Goal: Task Accomplishment & Management: Manage account settings

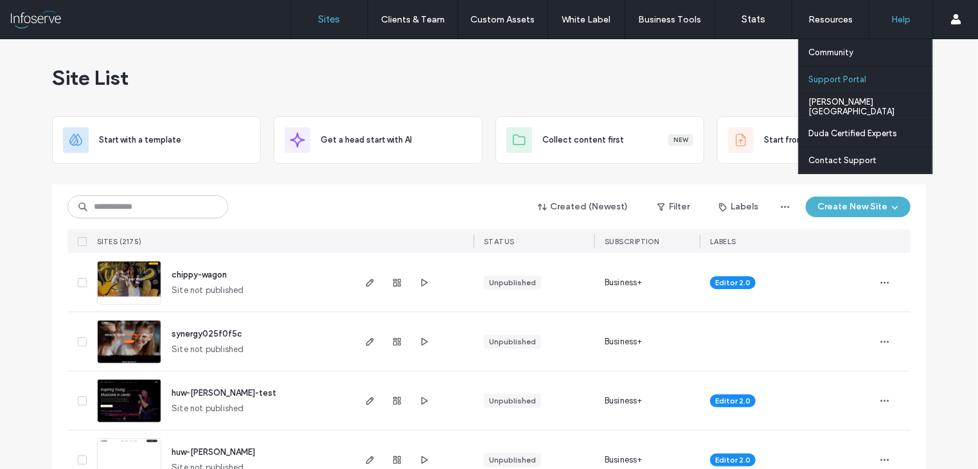
drag, startPoint x: 0, startPoint y: 0, endPoint x: 846, endPoint y: 78, distance: 849.8
click at [846, 78] on label "Support Portal" at bounding box center [837, 80] width 58 height 10
click at [827, 82] on label "Support Portal" at bounding box center [837, 80] width 58 height 10
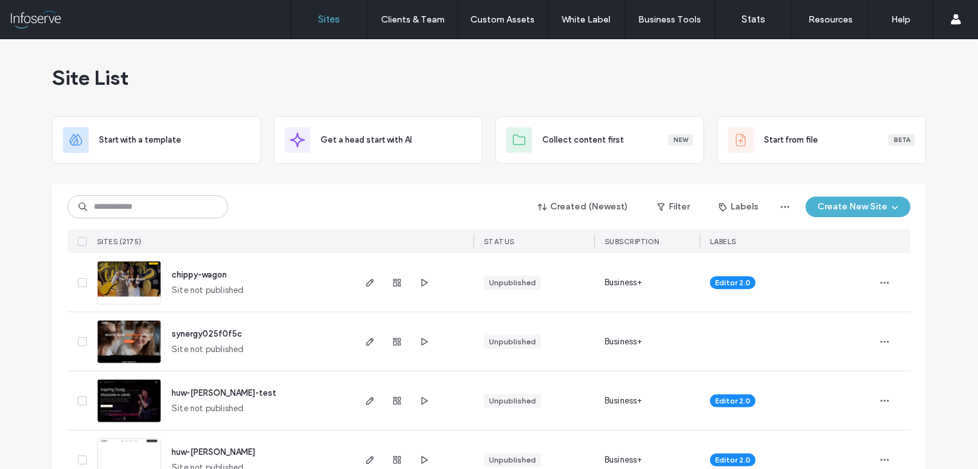
click at [440, 78] on div "Site List" at bounding box center [489, 77] width 874 height 77
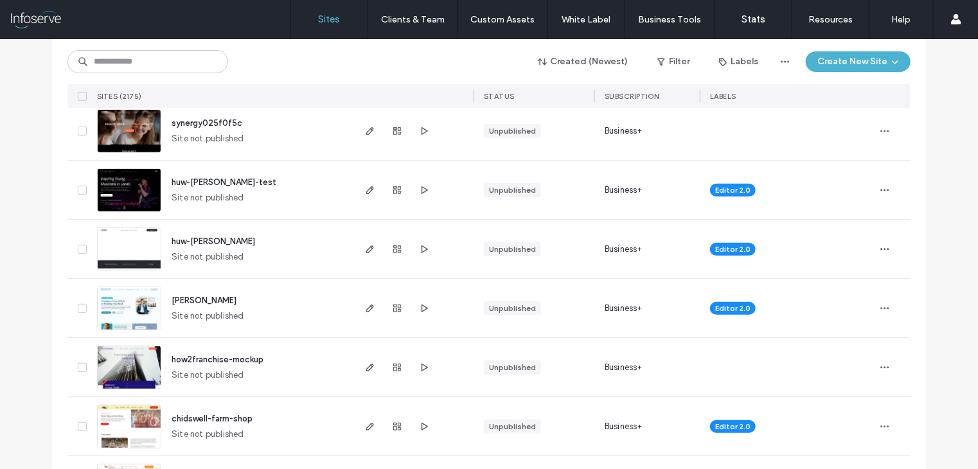
scroll to position [218, 0]
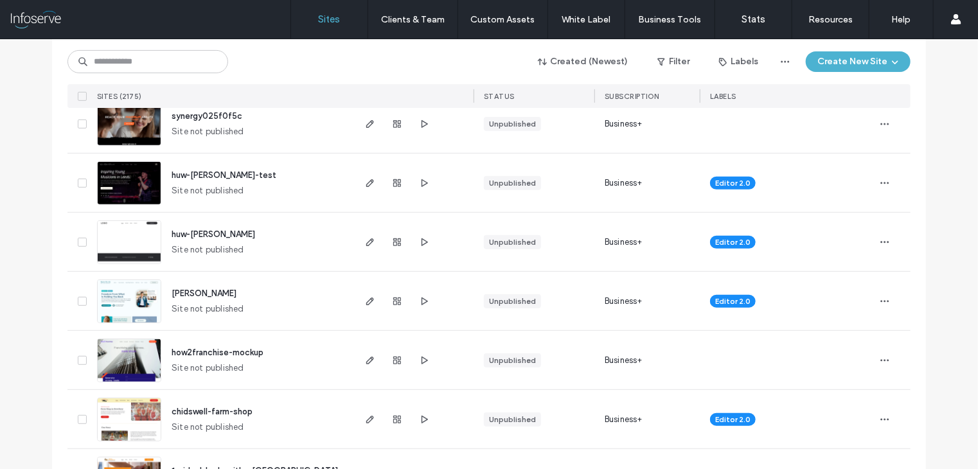
click at [199, 291] on span "kate-hoyle" at bounding box center [204, 293] width 65 height 10
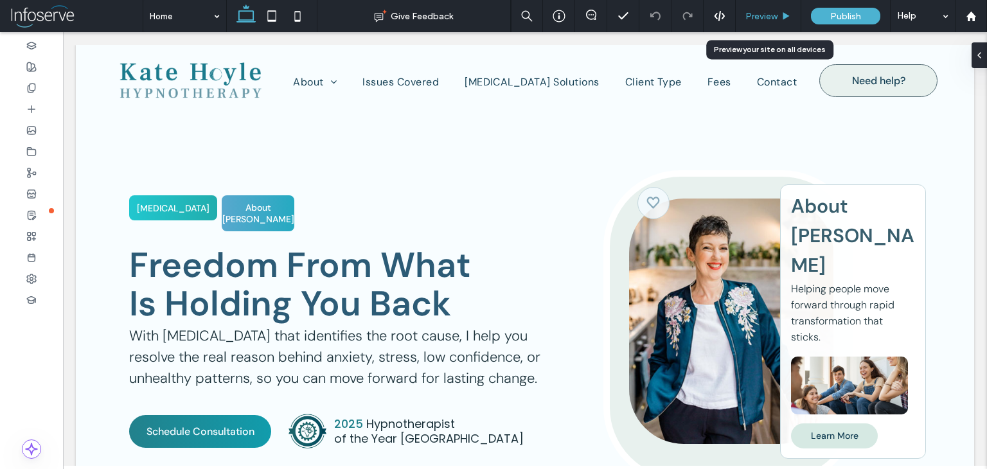
click at [763, 24] on div "Preview" at bounding box center [769, 16] width 66 height 32
click at [763, 8] on div "Preview" at bounding box center [769, 16] width 66 height 32
click at [758, 19] on span "Preview" at bounding box center [761, 16] width 32 height 11
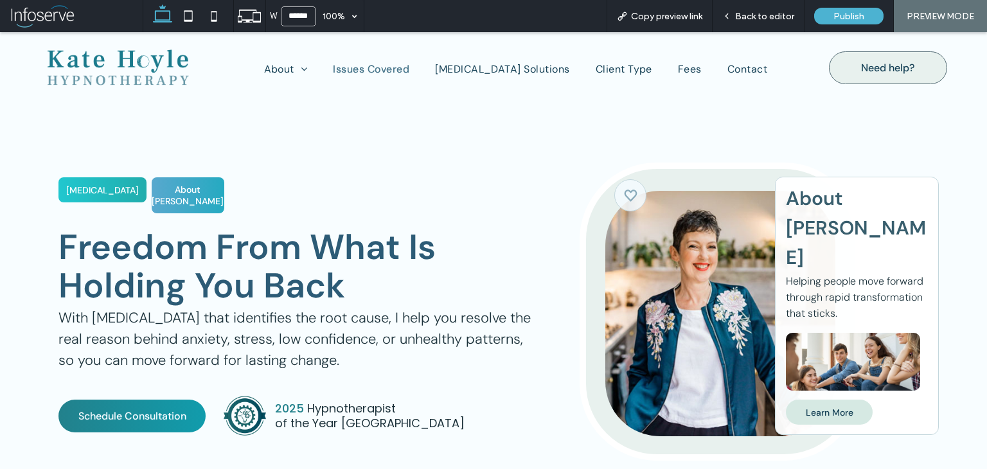
click at [386, 68] on span "Issues Covered" at bounding box center [371, 68] width 76 height 13
click at [776, 11] on span "Back to editor" at bounding box center [764, 16] width 59 height 11
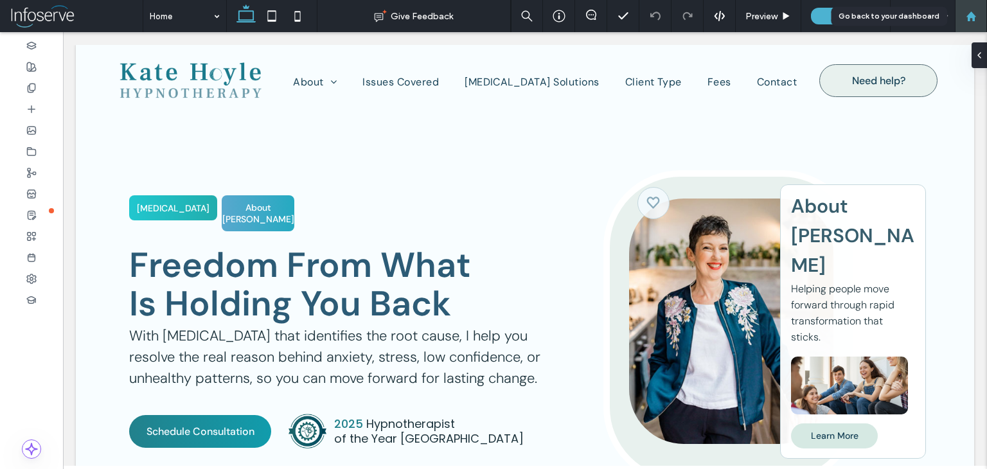
click at [971, 18] on icon at bounding box center [971, 16] width 11 height 11
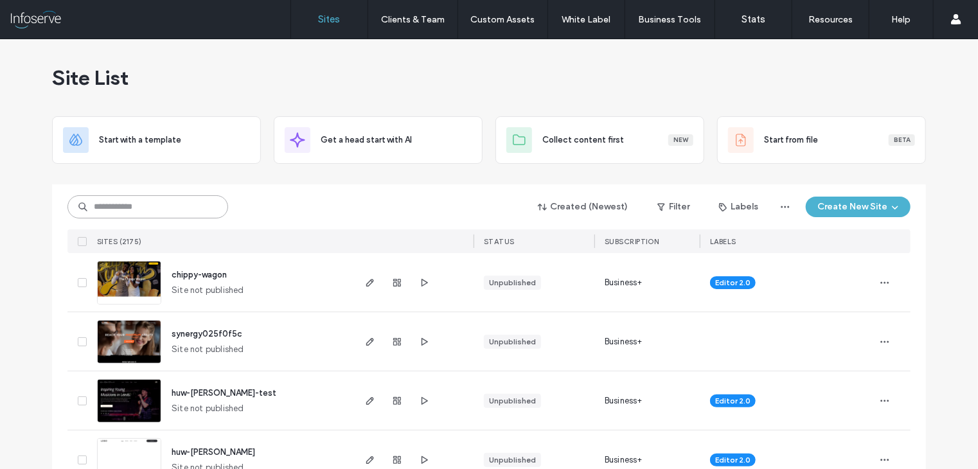
click at [159, 200] on input at bounding box center [147, 206] width 161 height 23
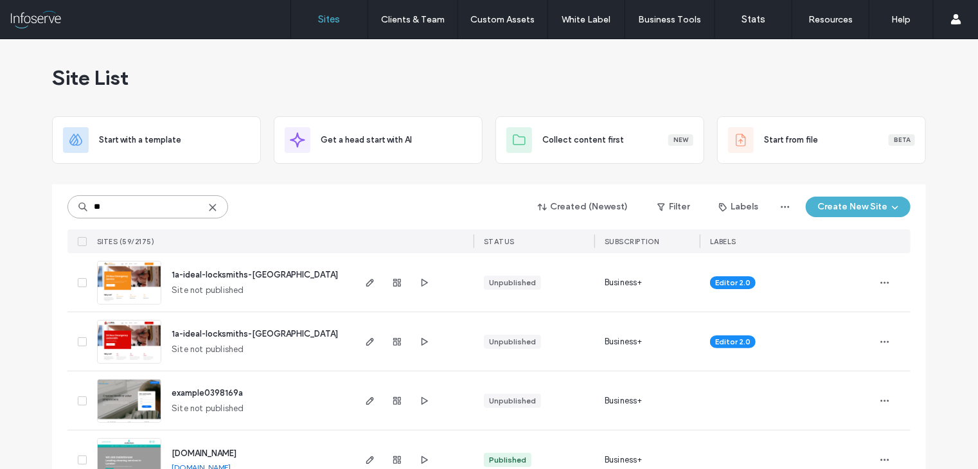
type input "**"
click at [190, 274] on span "1a-ideal-locksmiths-[GEOGRAPHIC_DATA]" at bounding box center [255, 275] width 166 height 10
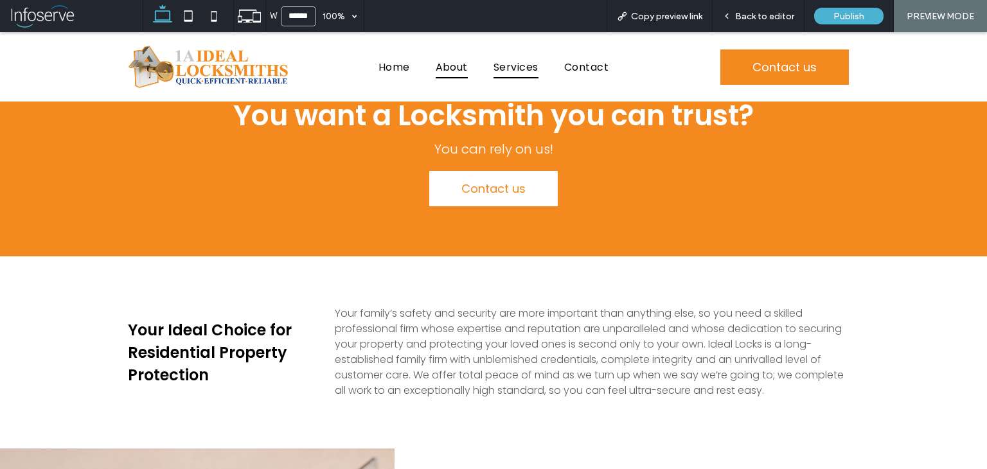
click at [511, 73] on span "Services" at bounding box center [515, 66] width 45 height 22
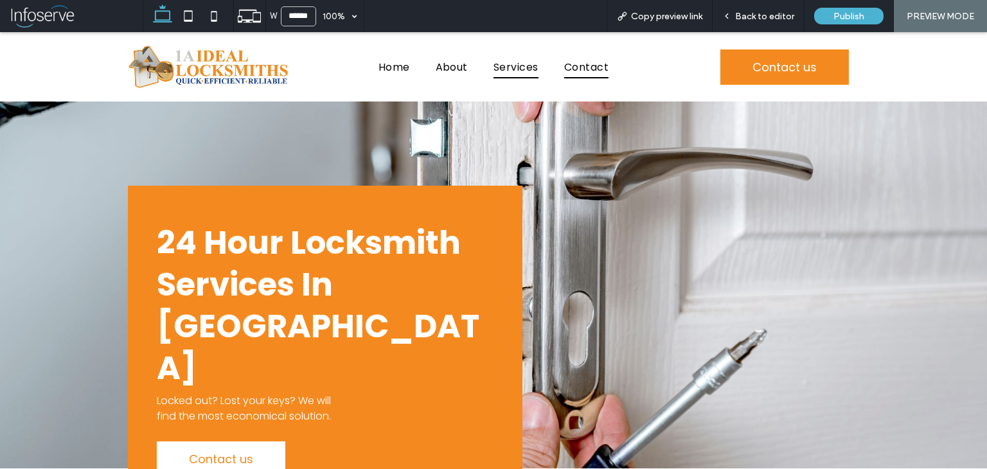
click at [578, 57] on span "Contact" at bounding box center [586, 66] width 44 height 22
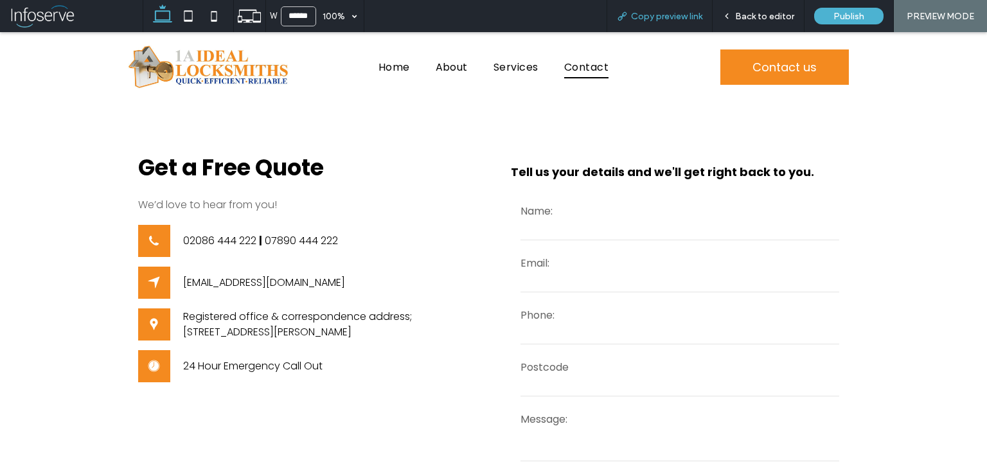
click at [649, 19] on span "Copy preview link" at bounding box center [666, 16] width 71 height 11
click at [750, 12] on span "Back to editor" at bounding box center [764, 16] width 59 height 11
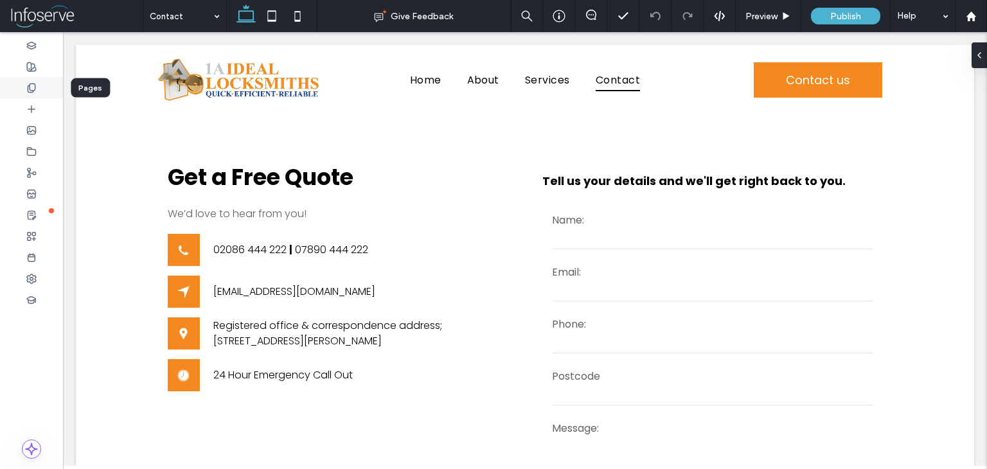
click at [31, 86] on icon at bounding box center [31, 88] width 10 height 10
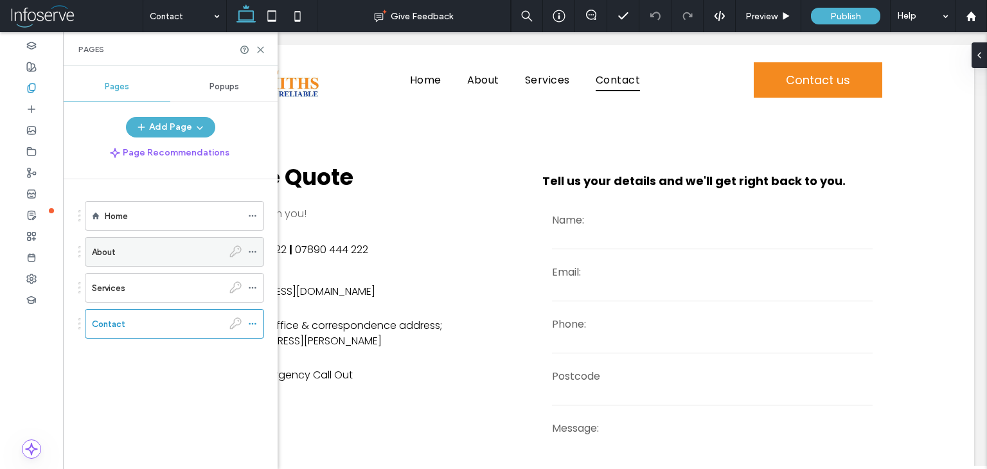
click at [235, 254] on icon at bounding box center [235, 251] width 12 height 12
click at [255, 253] on icon at bounding box center [252, 251] width 9 height 9
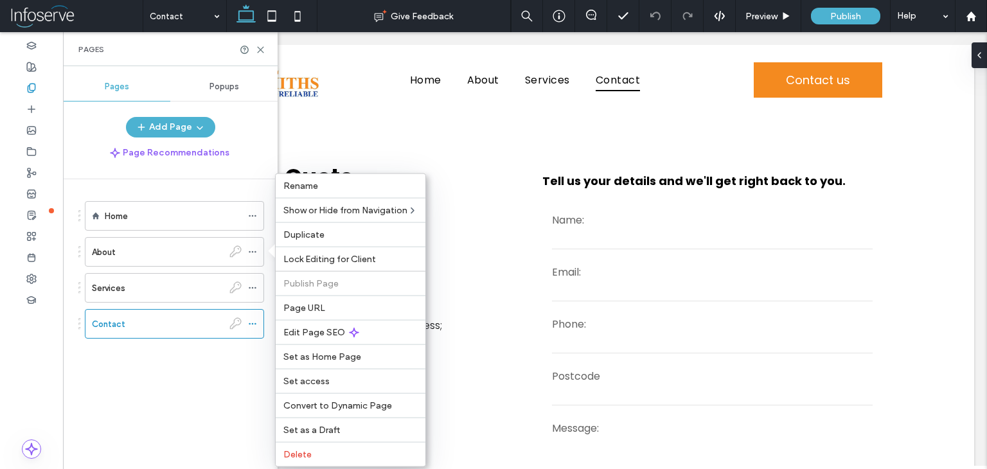
click at [195, 403] on div "Home About Services Contact" at bounding box center [177, 320] width 199 height 283
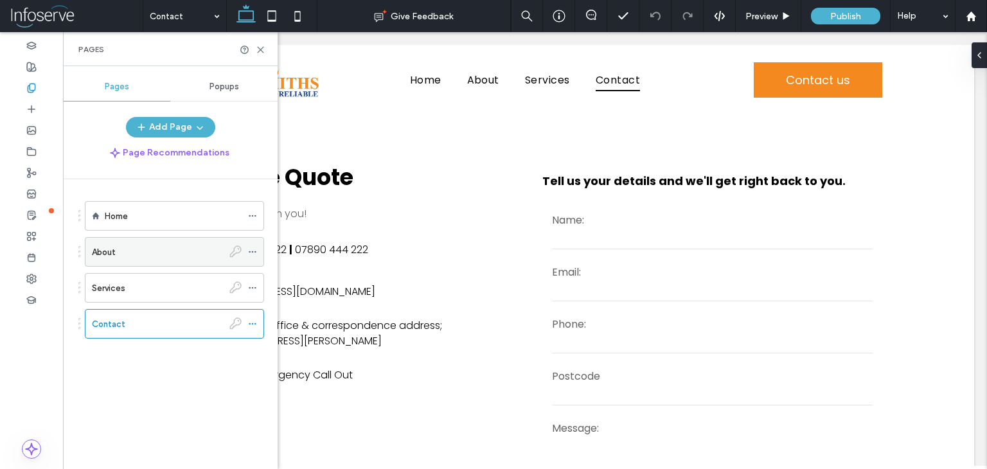
click at [236, 246] on icon at bounding box center [235, 251] width 12 height 12
click at [216, 367] on div "Home About Services Contact" at bounding box center [171, 282] width 186 height 175
click at [258, 250] on div at bounding box center [255, 251] width 15 height 19
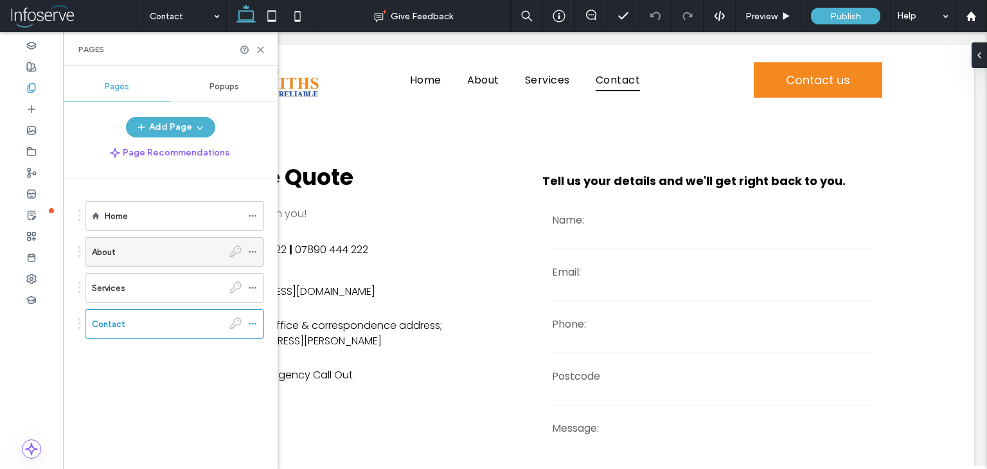
click at [254, 250] on icon at bounding box center [252, 251] width 9 height 9
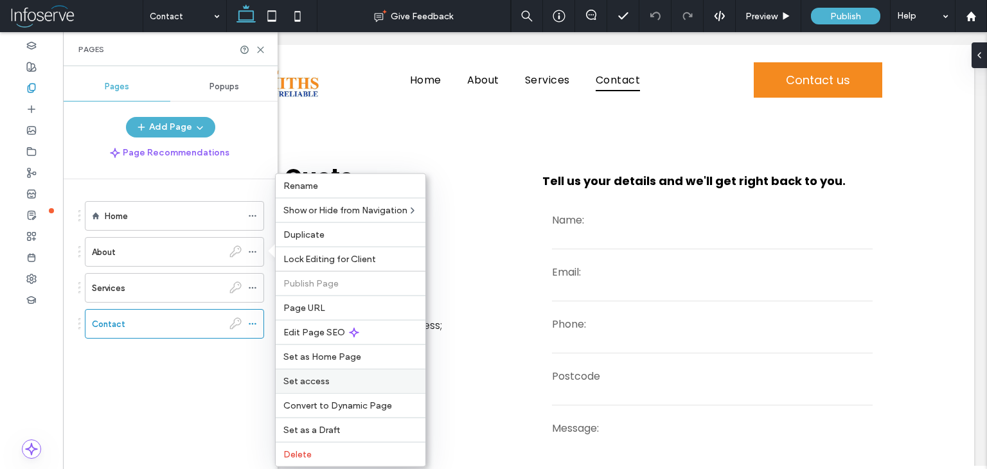
click at [314, 384] on span "Set access" at bounding box center [306, 381] width 46 height 11
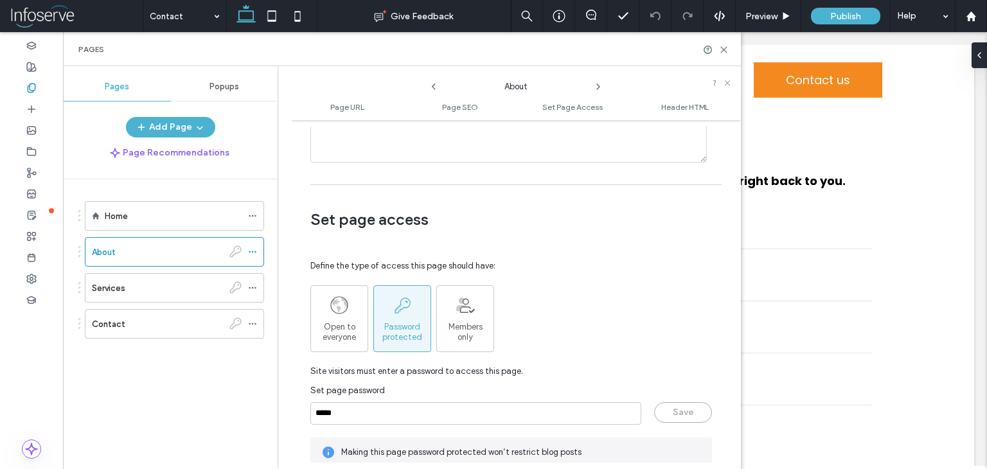
scroll to position [964, 0]
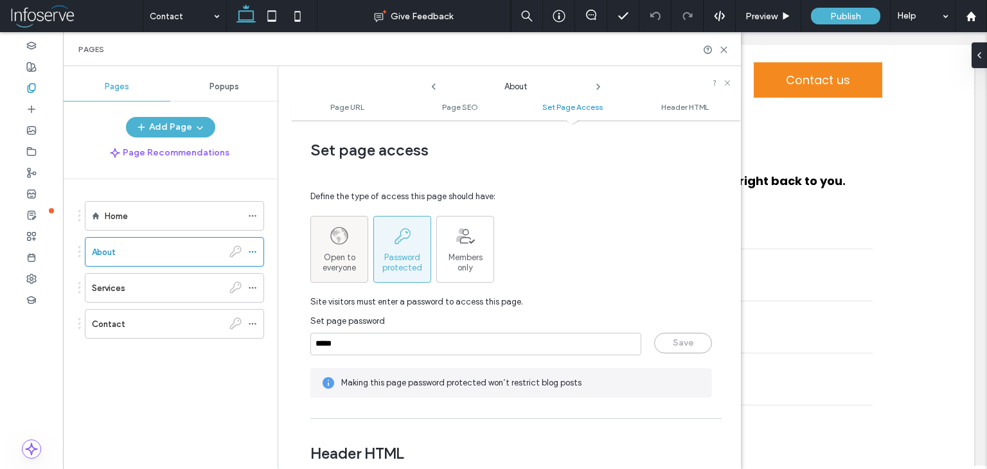
click at [350, 265] on span "Open to everyone" at bounding box center [339, 263] width 57 height 21
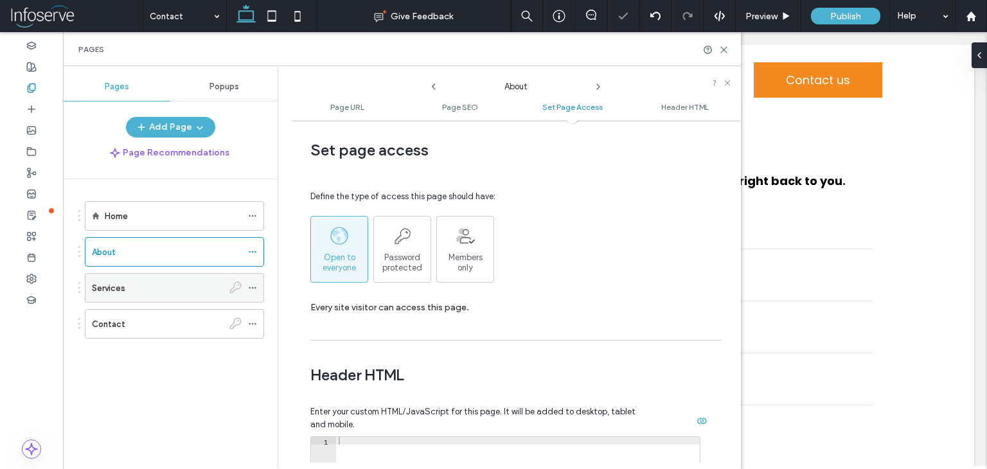
click at [254, 287] on use at bounding box center [252, 288] width 7 height 2
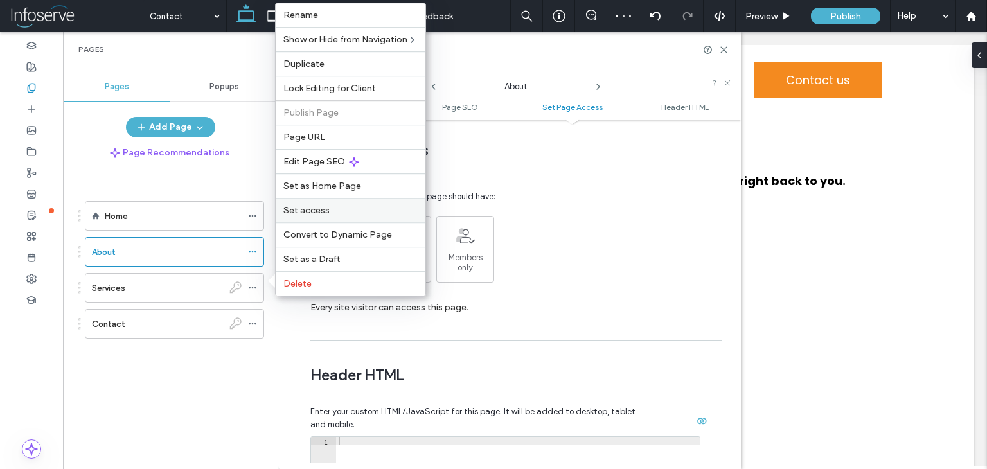
click at [320, 213] on span "Set access" at bounding box center [306, 210] width 46 height 11
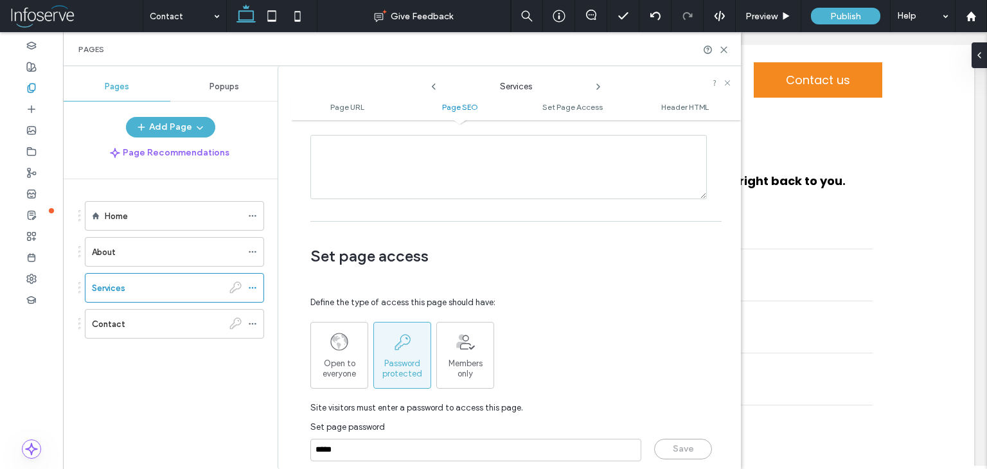
scroll to position [857, 0]
click at [350, 348] on div "Open to everyone" at bounding box center [339, 356] width 57 height 48
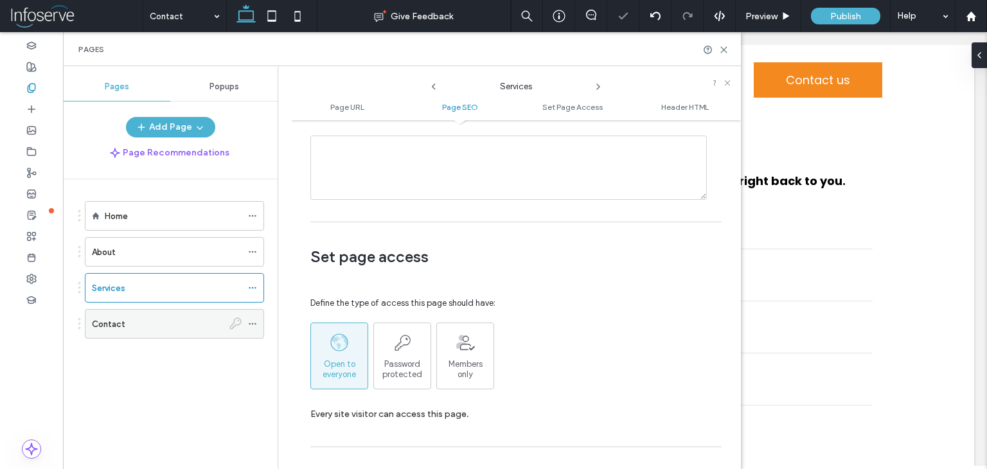
click at [258, 323] on div at bounding box center [255, 323] width 15 height 19
click at [252, 323] on use at bounding box center [252, 324] width 7 height 2
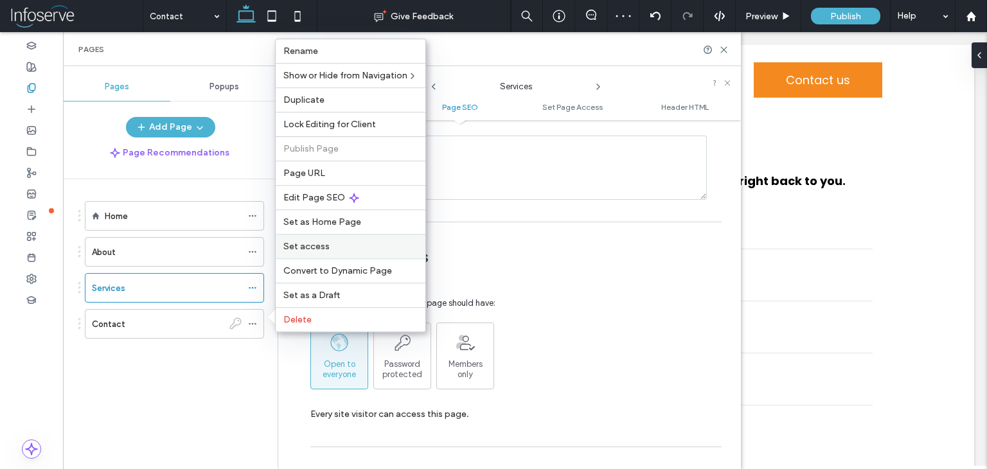
click at [314, 251] on span "Set access" at bounding box center [306, 246] width 46 height 11
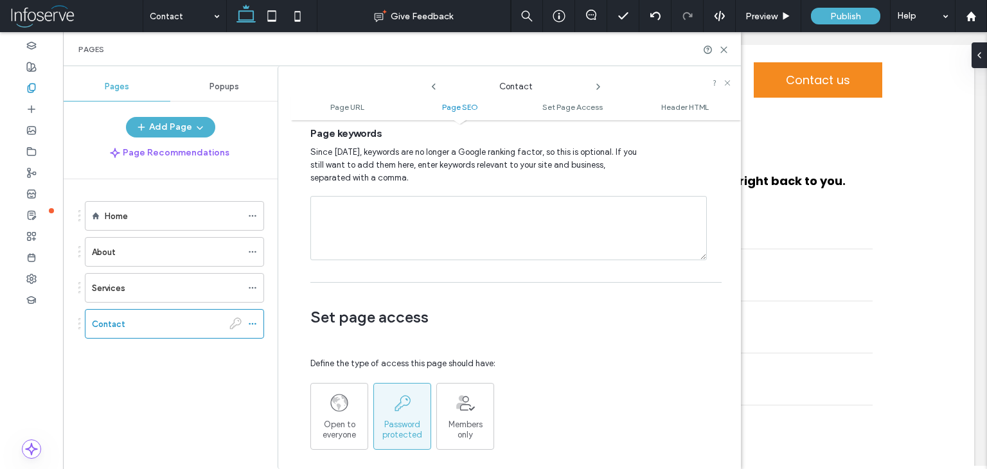
scroll to position [797, 0]
click at [339, 411] on icon at bounding box center [339, 402] width 19 height 19
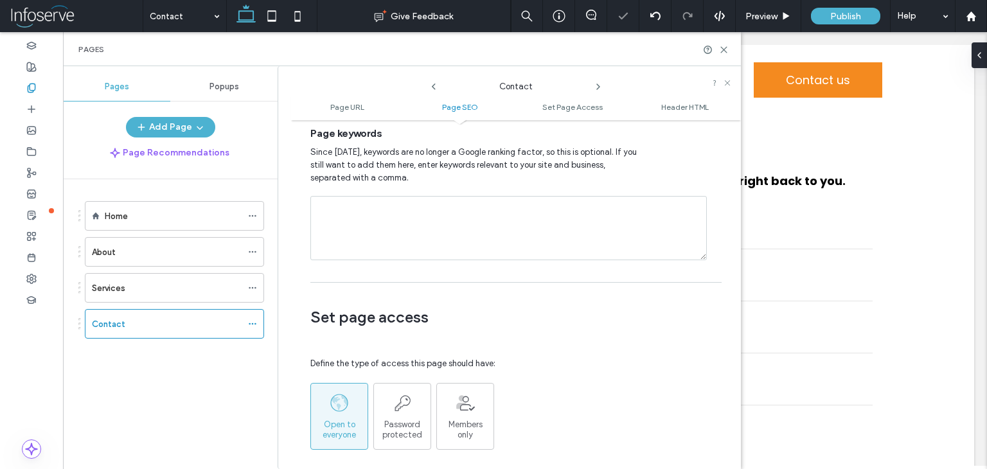
click at [245, 405] on div "Home About Services Contact" at bounding box center [177, 320] width 199 height 283
click at [723, 49] on use at bounding box center [724, 50] width 6 height 6
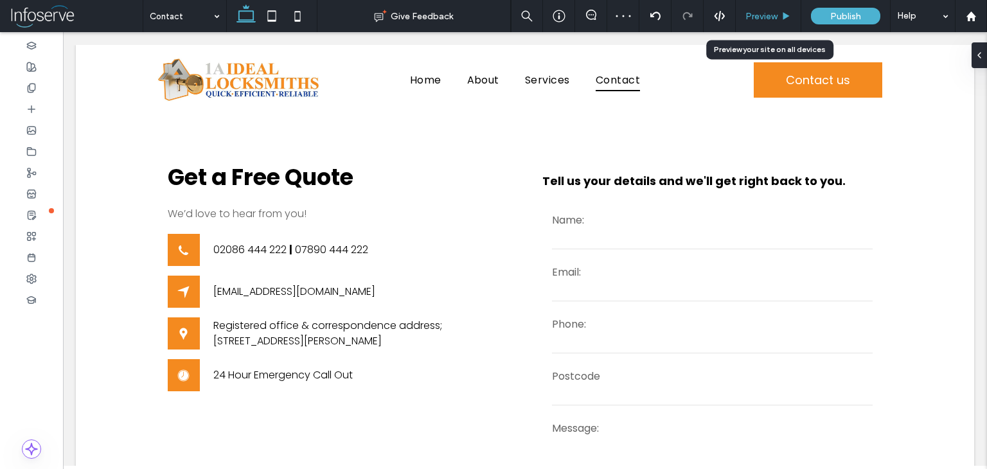
click at [768, 13] on span "Preview" at bounding box center [761, 16] width 32 height 11
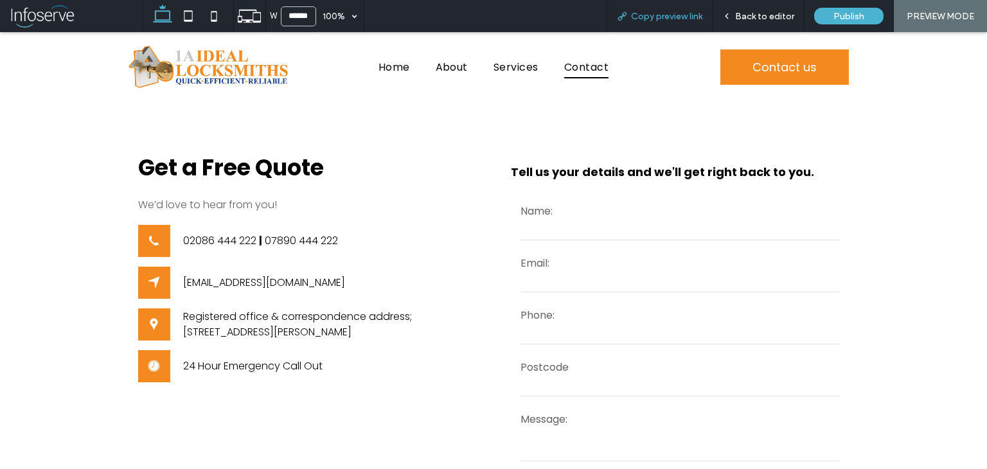
click at [691, 16] on span "Copy preview link" at bounding box center [666, 16] width 71 height 11
click at [759, 15] on span "Back to editor" at bounding box center [764, 16] width 59 height 11
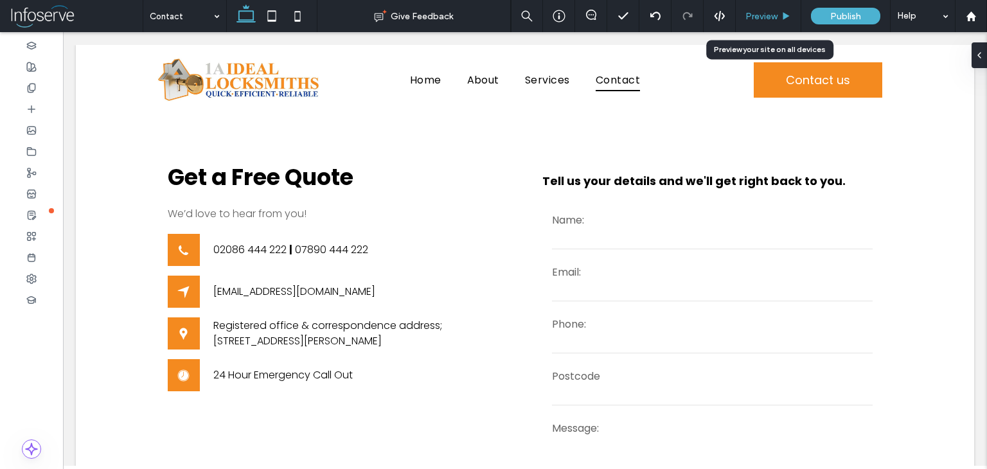
click at [772, 17] on span "Preview" at bounding box center [761, 16] width 32 height 11
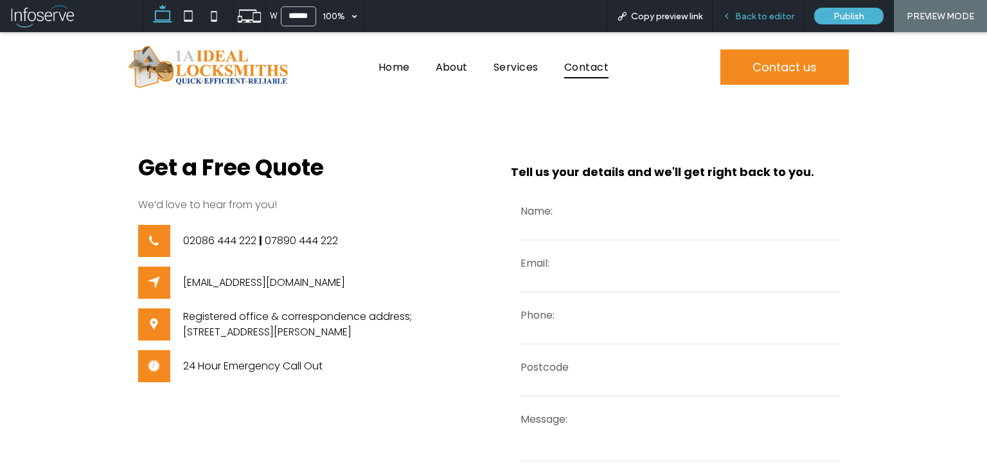
click at [772, 17] on span "Back to editor" at bounding box center [764, 16] width 59 height 11
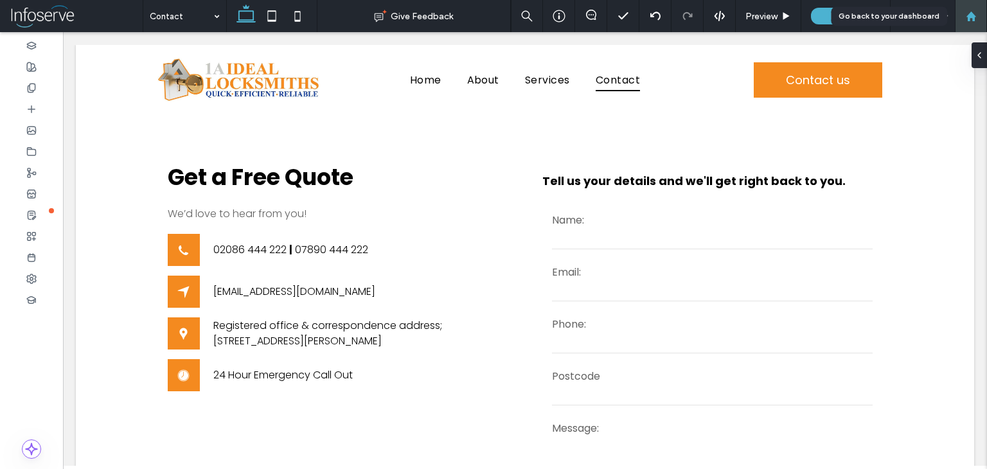
click at [977, 17] on div at bounding box center [970, 16] width 31 height 11
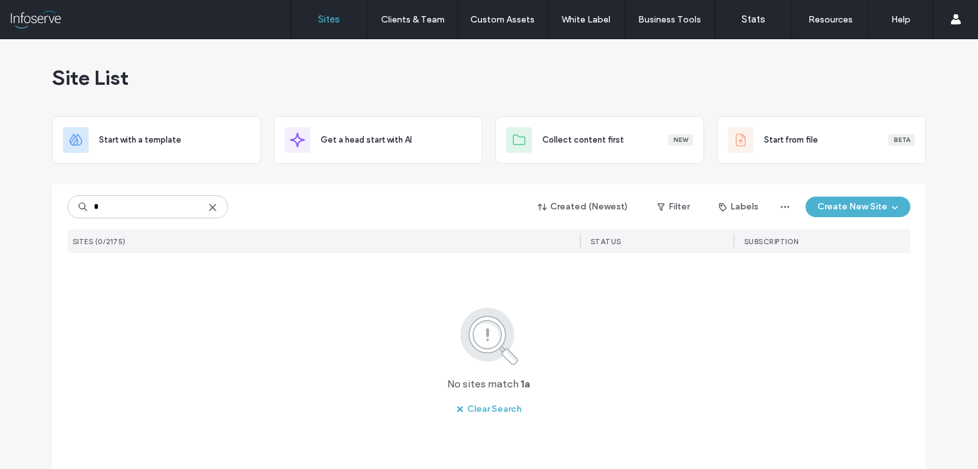
type input "*"
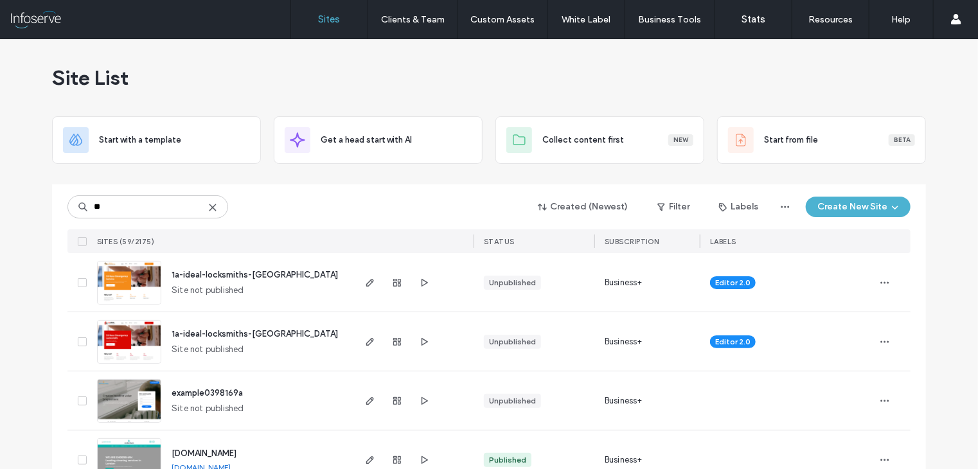
type input "**"
click at [221, 329] on span "1a-ideal-locksmiths-kingston" at bounding box center [255, 334] width 166 height 10
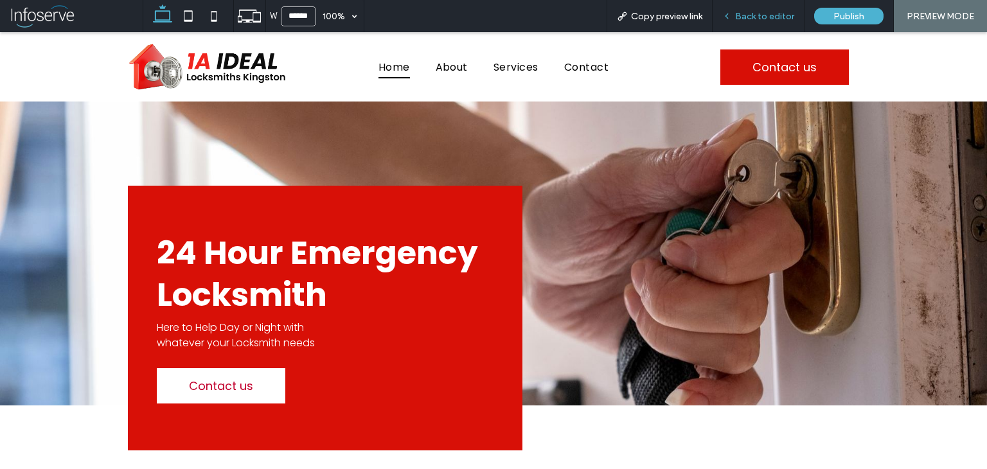
click at [774, 13] on span "Back to editor" at bounding box center [764, 16] width 59 height 11
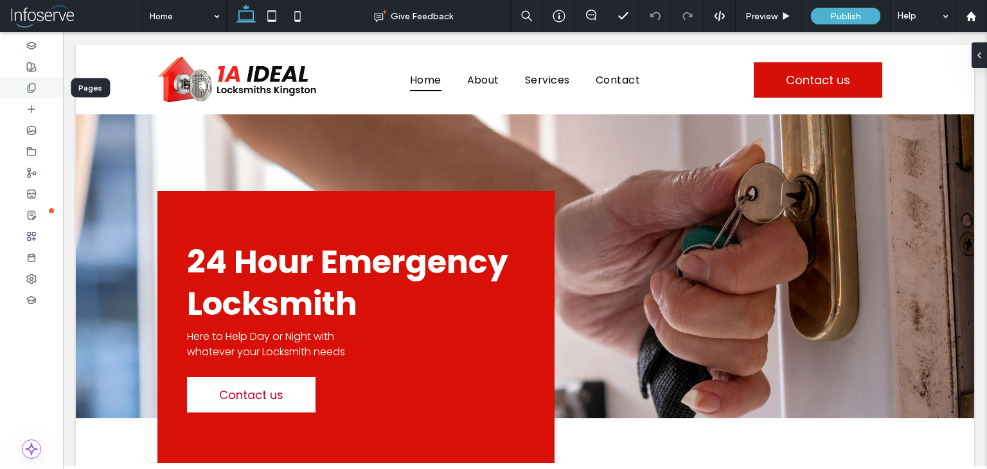
click at [27, 87] on icon at bounding box center [31, 88] width 10 height 10
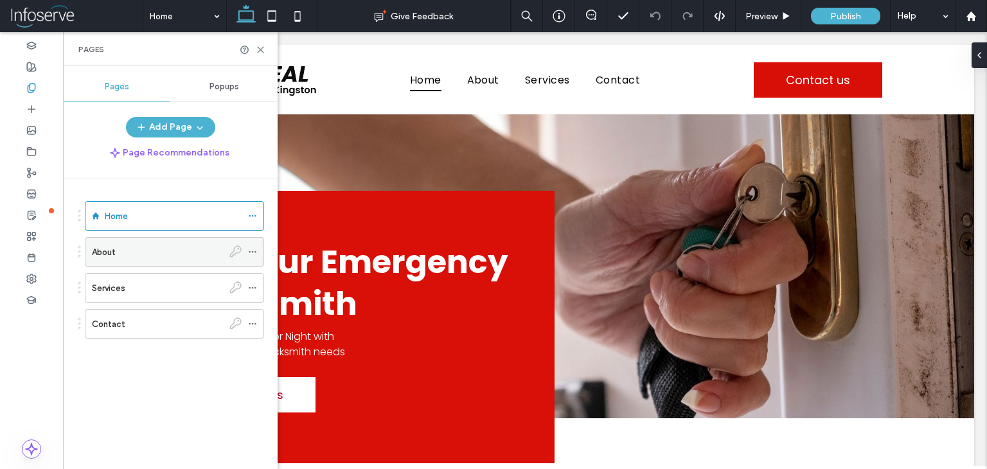
click at [232, 253] on icon at bounding box center [235, 251] width 12 height 12
click at [254, 251] on div "Password protected" at bounding box center [295, 250] width 93 height 19
click at [257, 253] on icon at bounding box center [252, 251] width 9 height 9
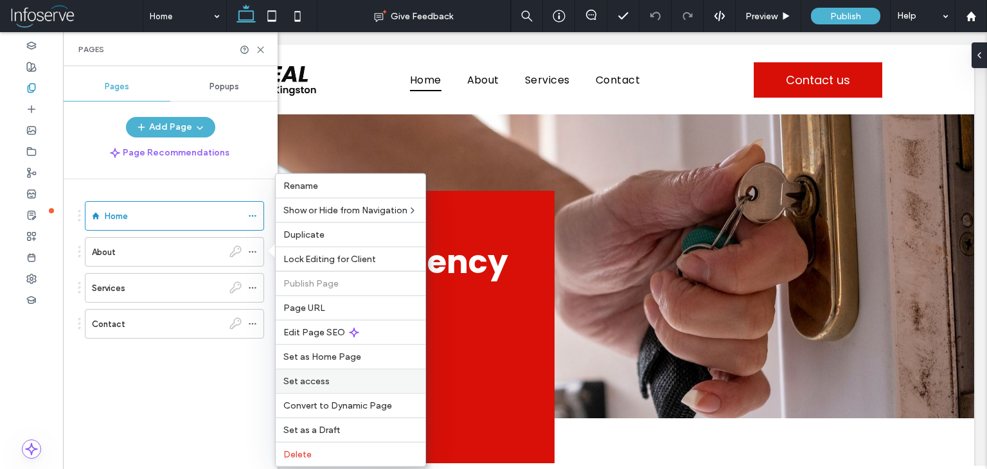
click at [321, 385] on div "Set access" at bounding box center [351, 381] width 150 height 24
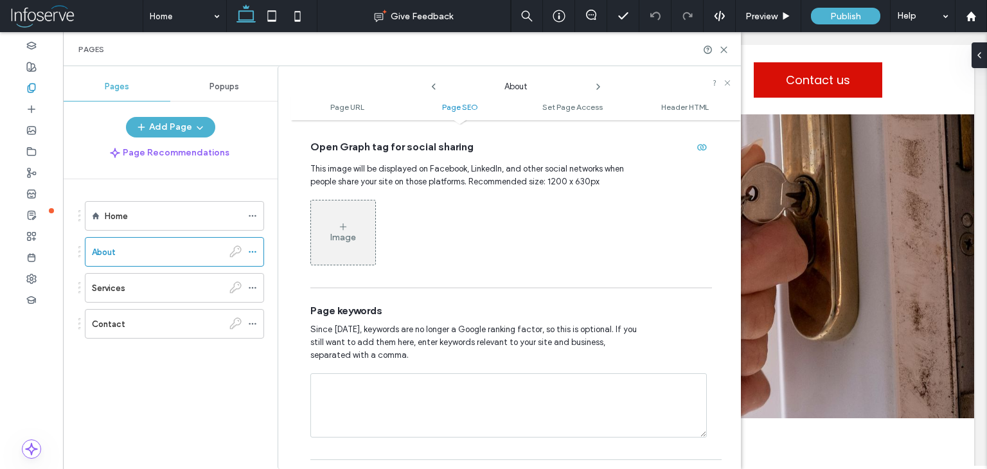
scroll to position [847, 0]
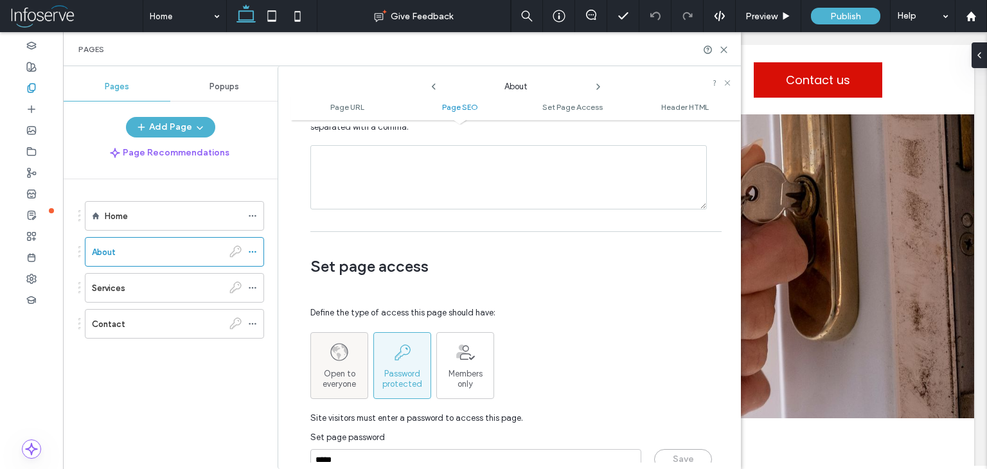
click at [334, 369] on span "Open to everyone" at bounding box center [339, 379] width 57 height 21
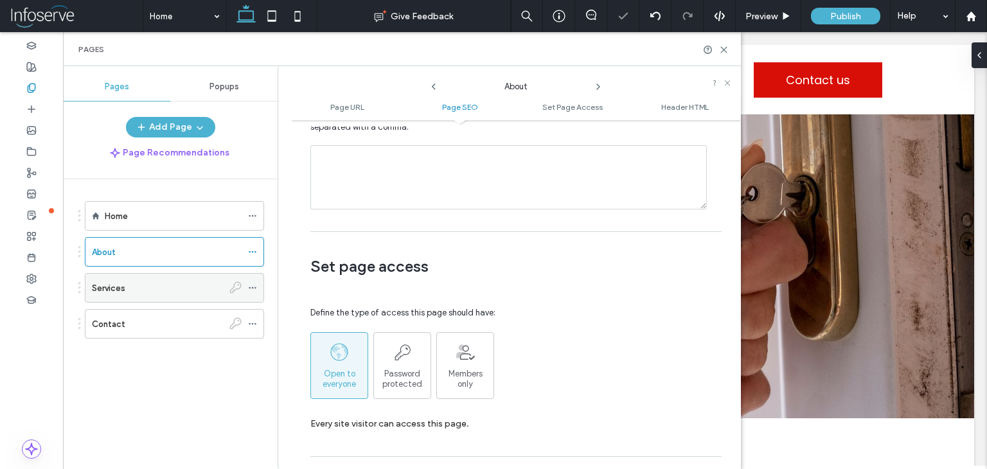
click at [254, 286] on icon at bounding box center [252, 287] width 9 height 9
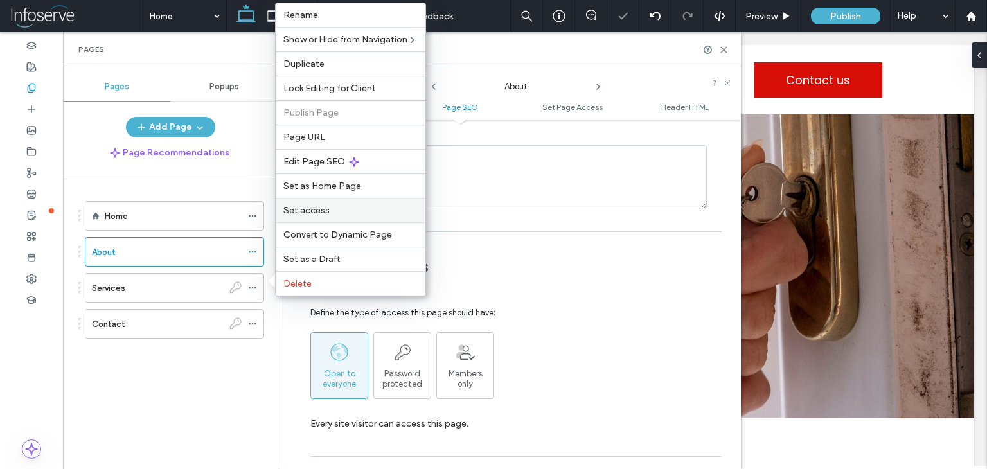
click at [318, 211] on span "Set access" at bounding box center [306, 210] width 46 height 11
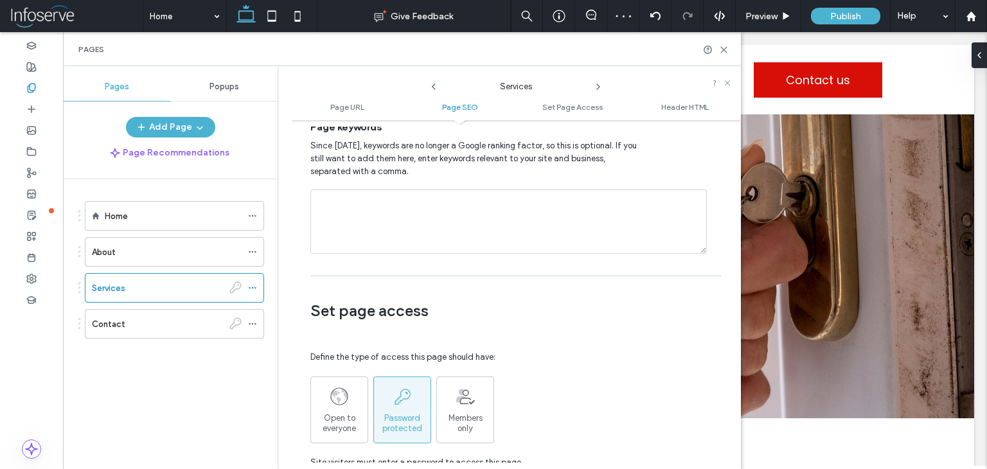
scroll to position [802, 0]
click at [323, 416] on span "Open to everyone" at bounding box center [339, 424] width 57 height 21
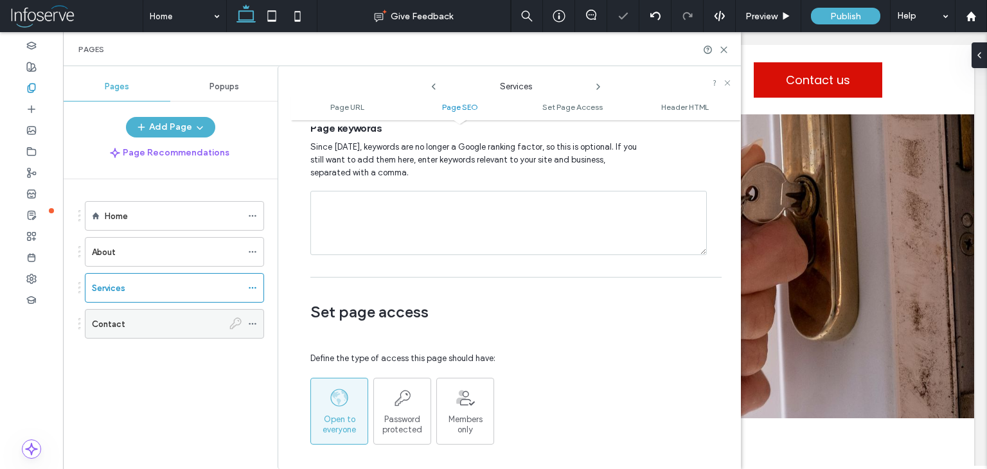
click at [252, 319] on icon at bounding box center [252, 323] width 9 height 9
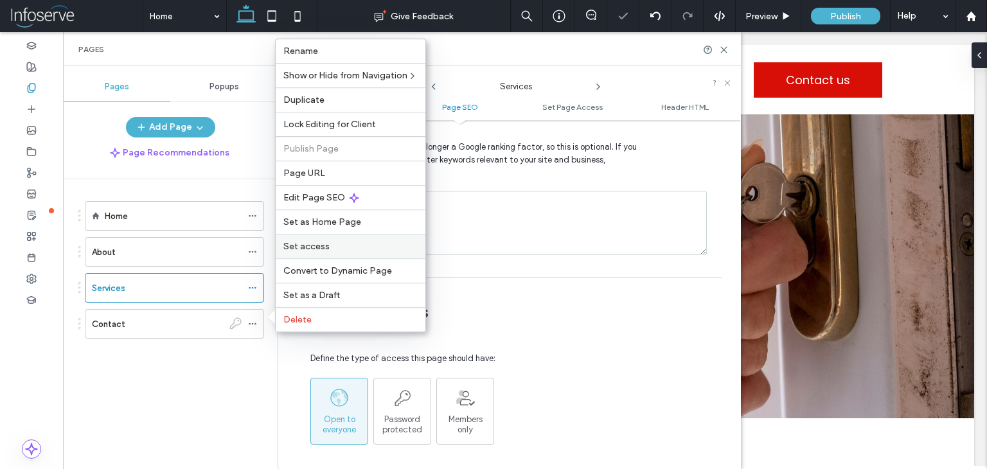
click at [307, 242] on span "Set access" at bounding box center [306, 246] width 46 height 11
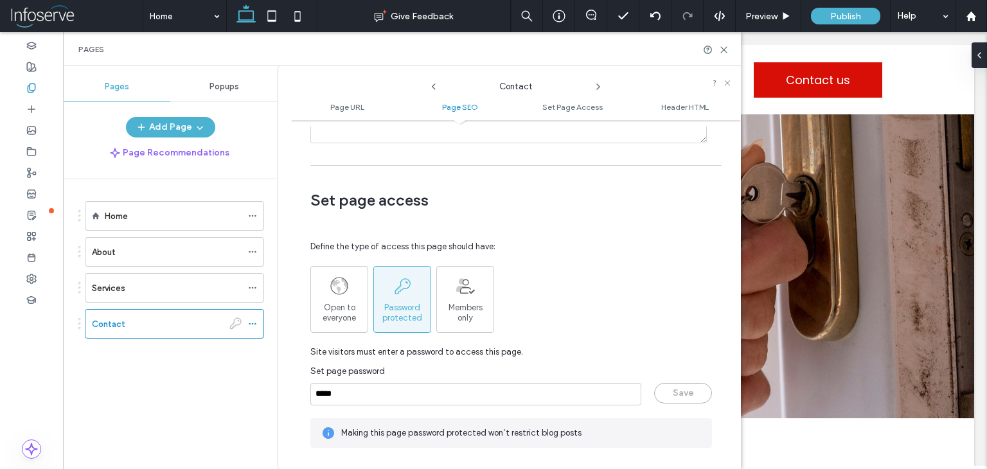
scroll to position [912, 0]
click at [352, 312] on span "Open to everyone" at bounding box center [339, 314] width 57 height 21
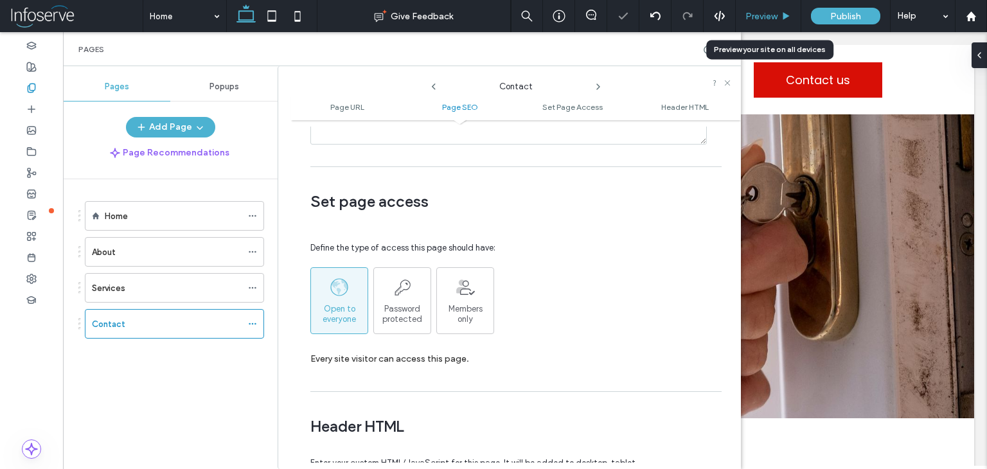
click at [759, 19] on span "Preview" at bounding box center [761, 16] width 32 height 11
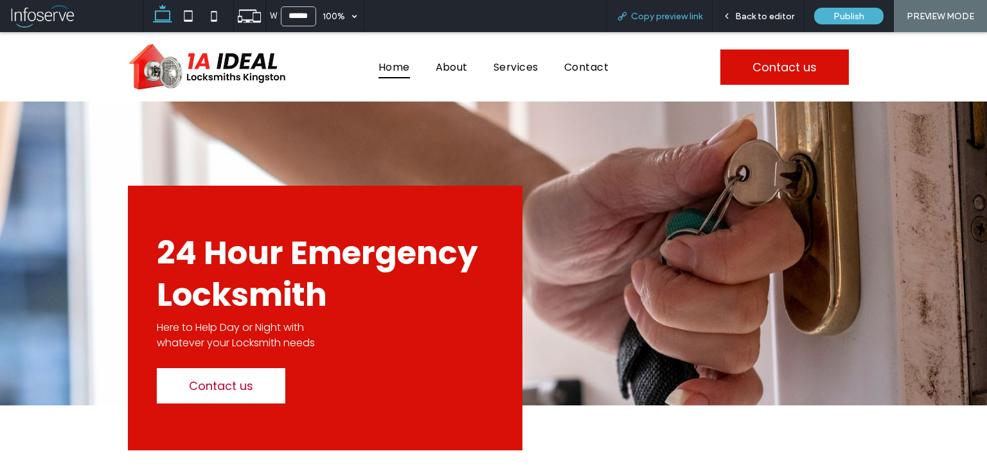
click at [661, 21] on span "Copy preview link" at bounding box center [666, 16] width 71 height 11
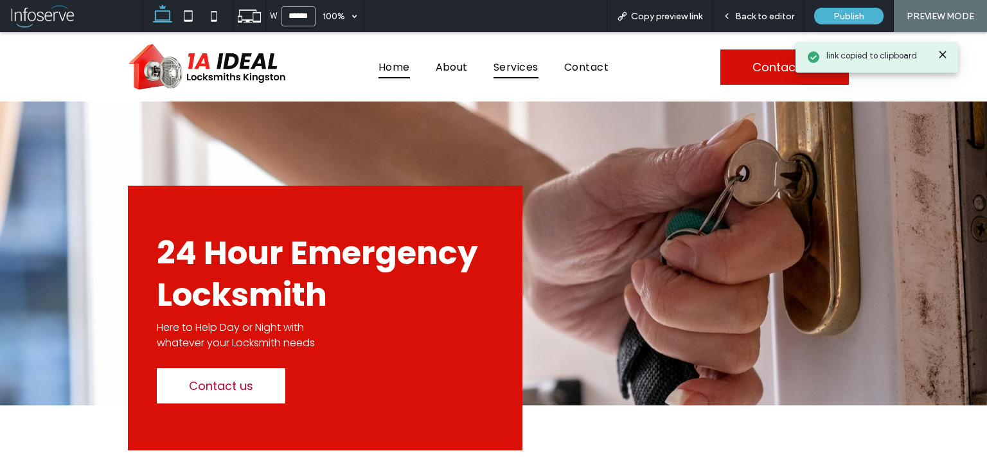
click at [519, 67] on span "Services" at bounding box center [515, 66] width 45 height 22
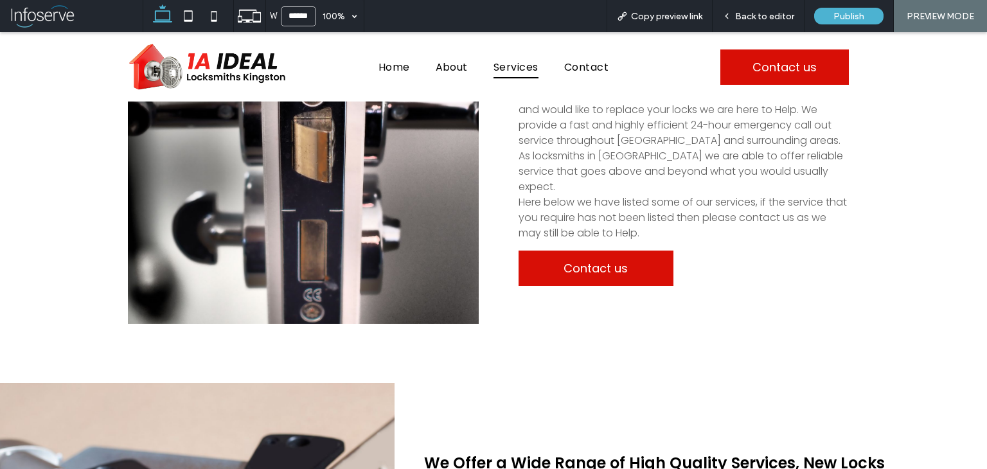
scroll to position [799, 0]
